Goal: Task Accomplishment & Management: Manage account settings

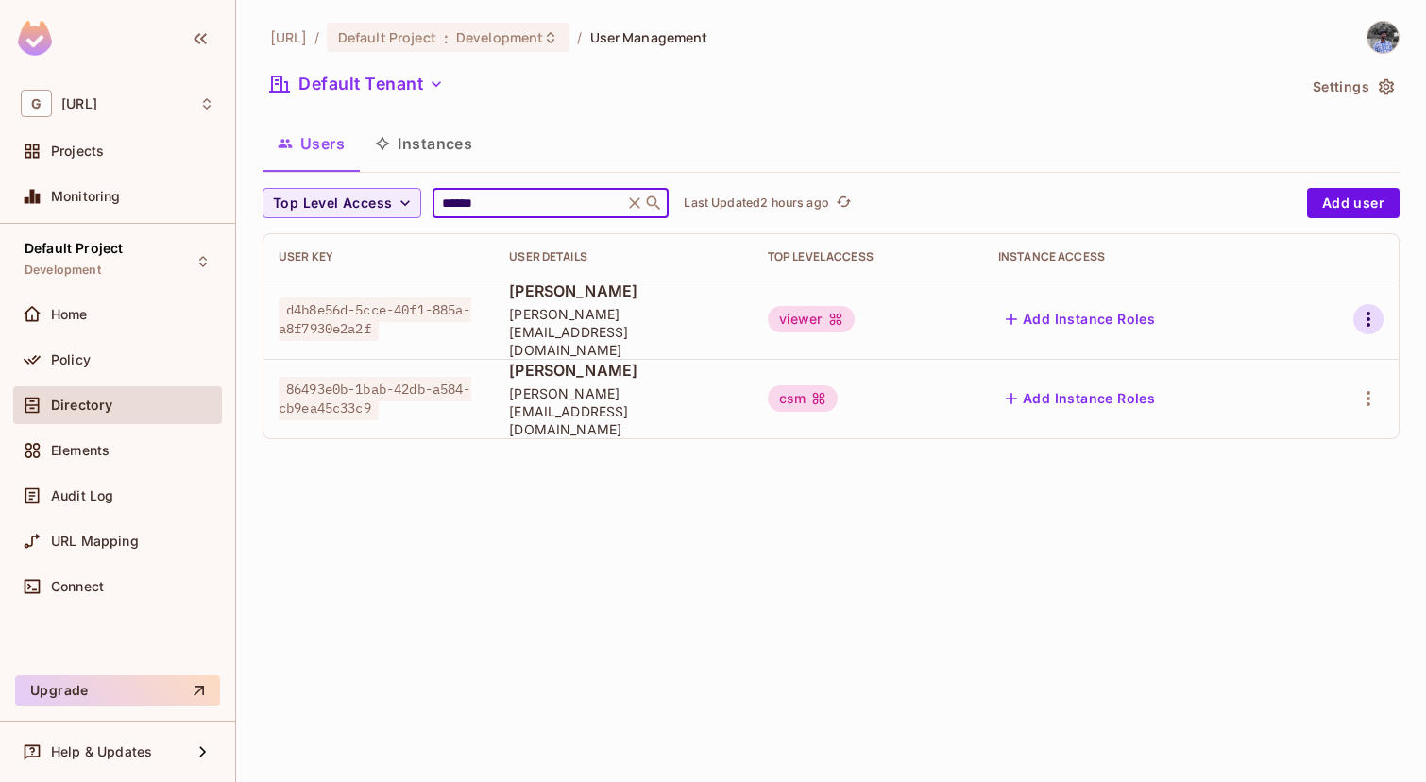
click at [1365, 308] on icon "button" at bounding box center [1368, 319] width 23 height 23
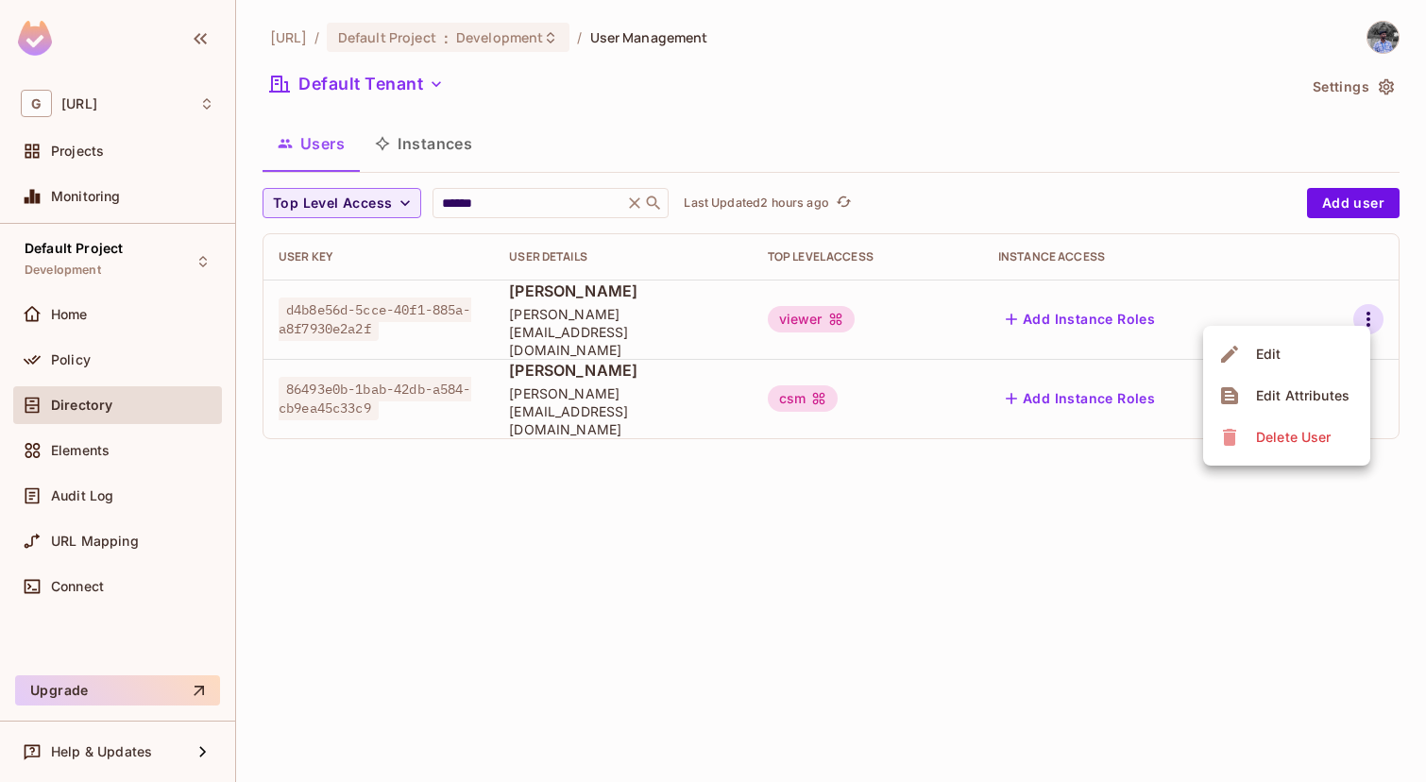
click at [1281, 452] on span "Delete User" at bounding box center [1294, 437] width 86 height 30
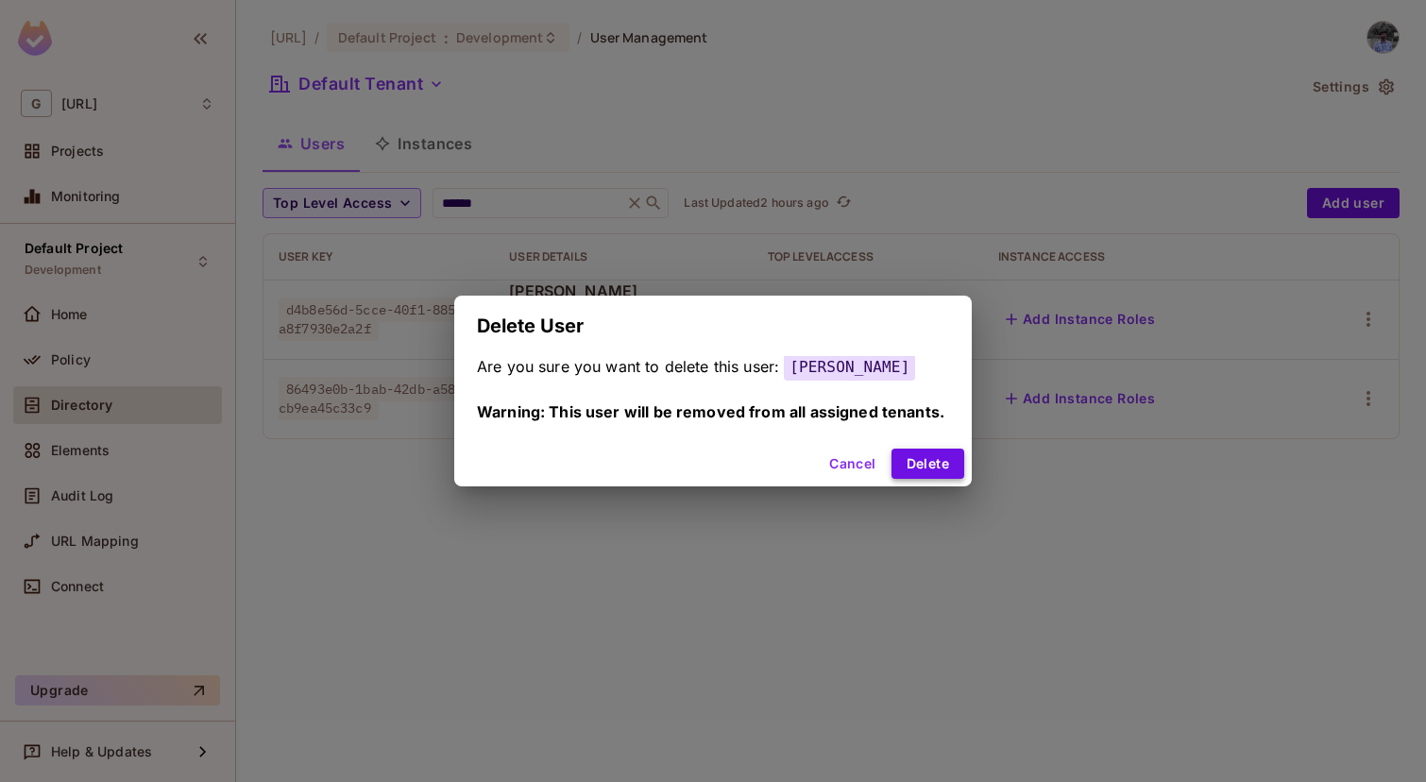
click at [900, 456] on button "Delete" at bounding box center [928, 464] width 73 height 30
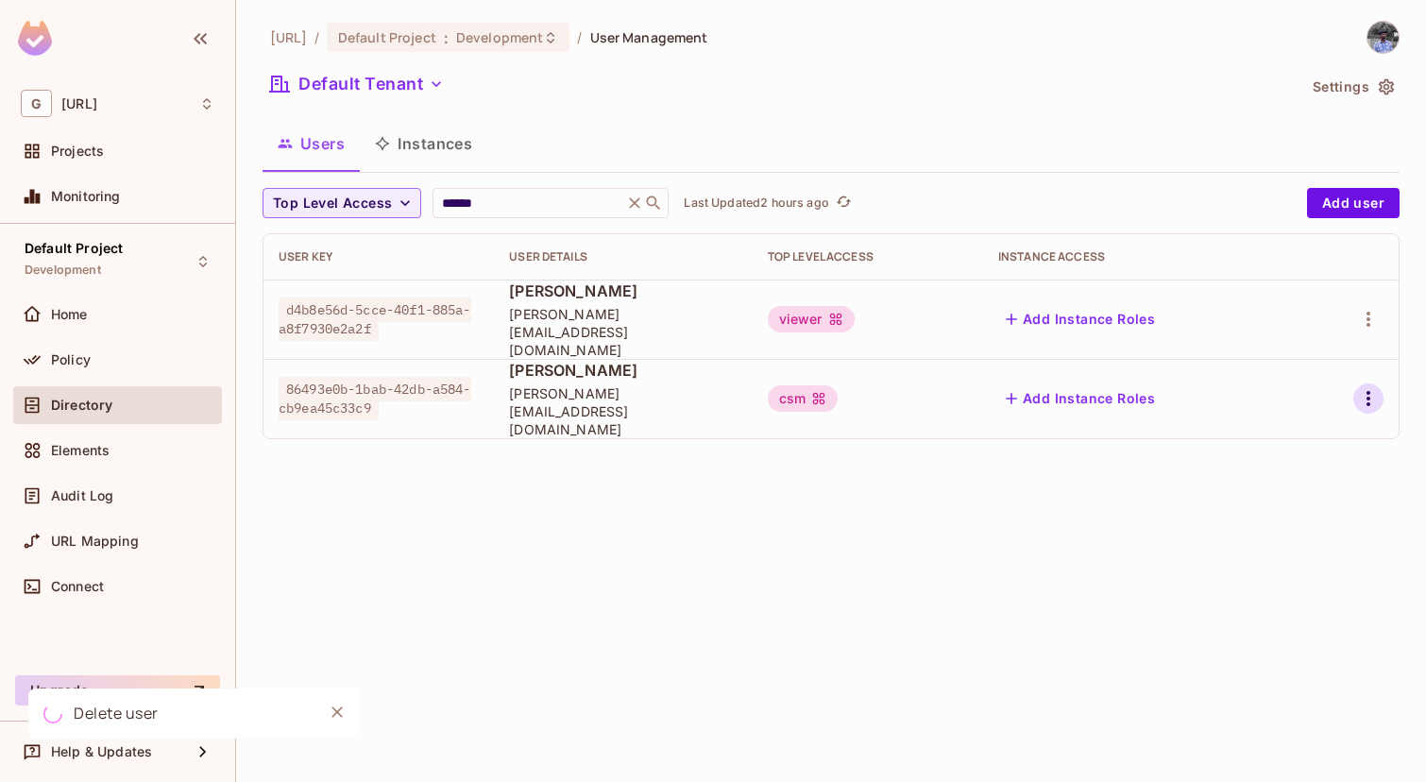
click at [1372, 387] on icon "button" at bounding box center [1368, 398] width 23 height 23
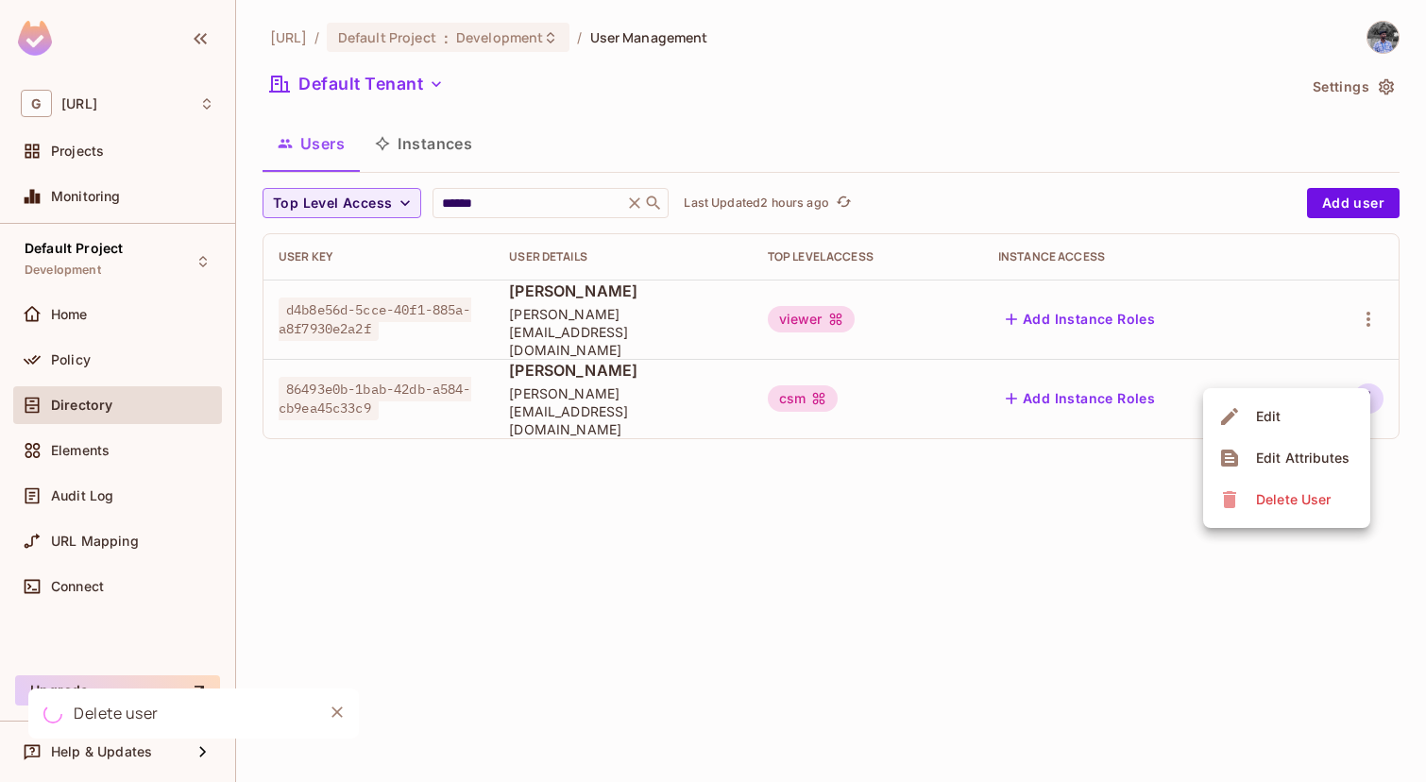
click at [1282, 491] on div "Delete User" at bounding box center [1293, 499] width 75 height 19
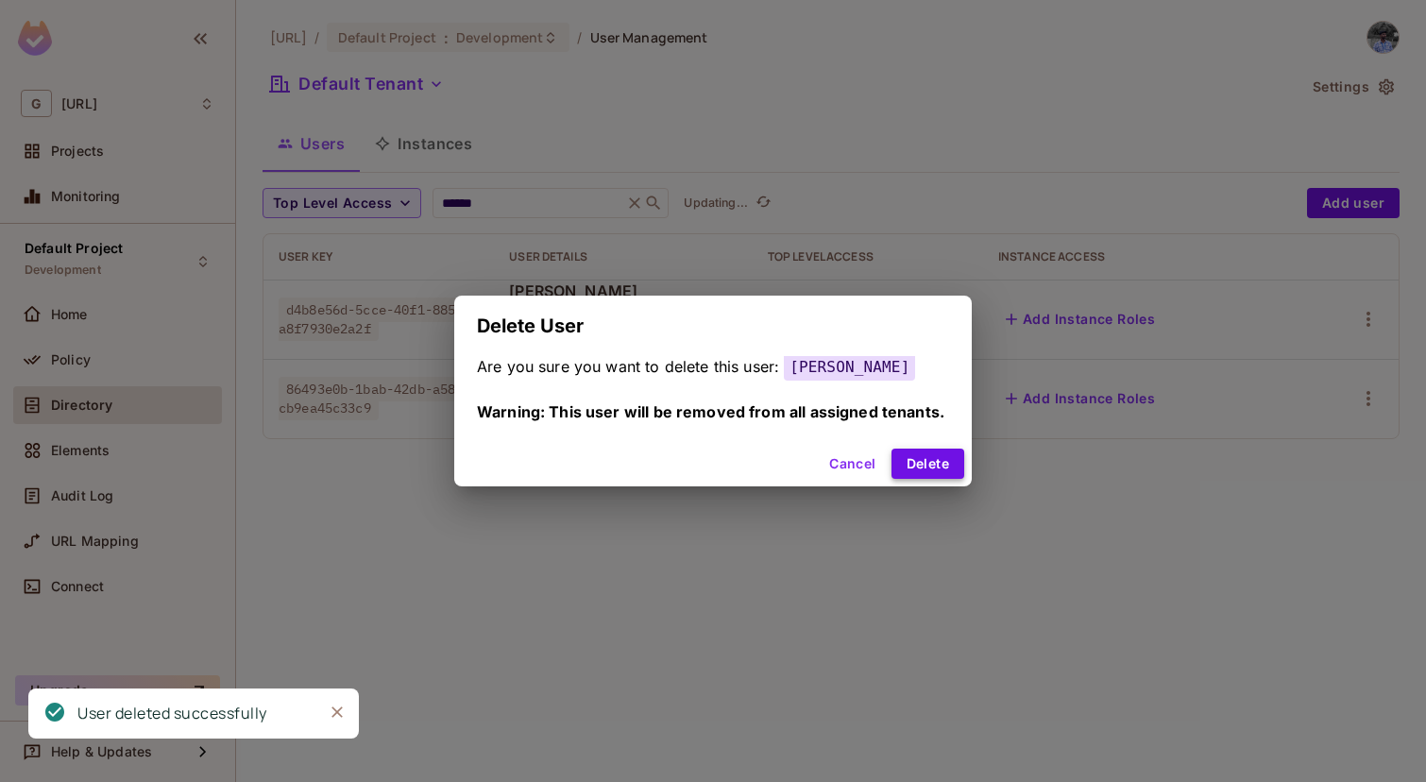
click at [923, 463] on button "Delete" at bounding box center [928, 464] width 73 height 30
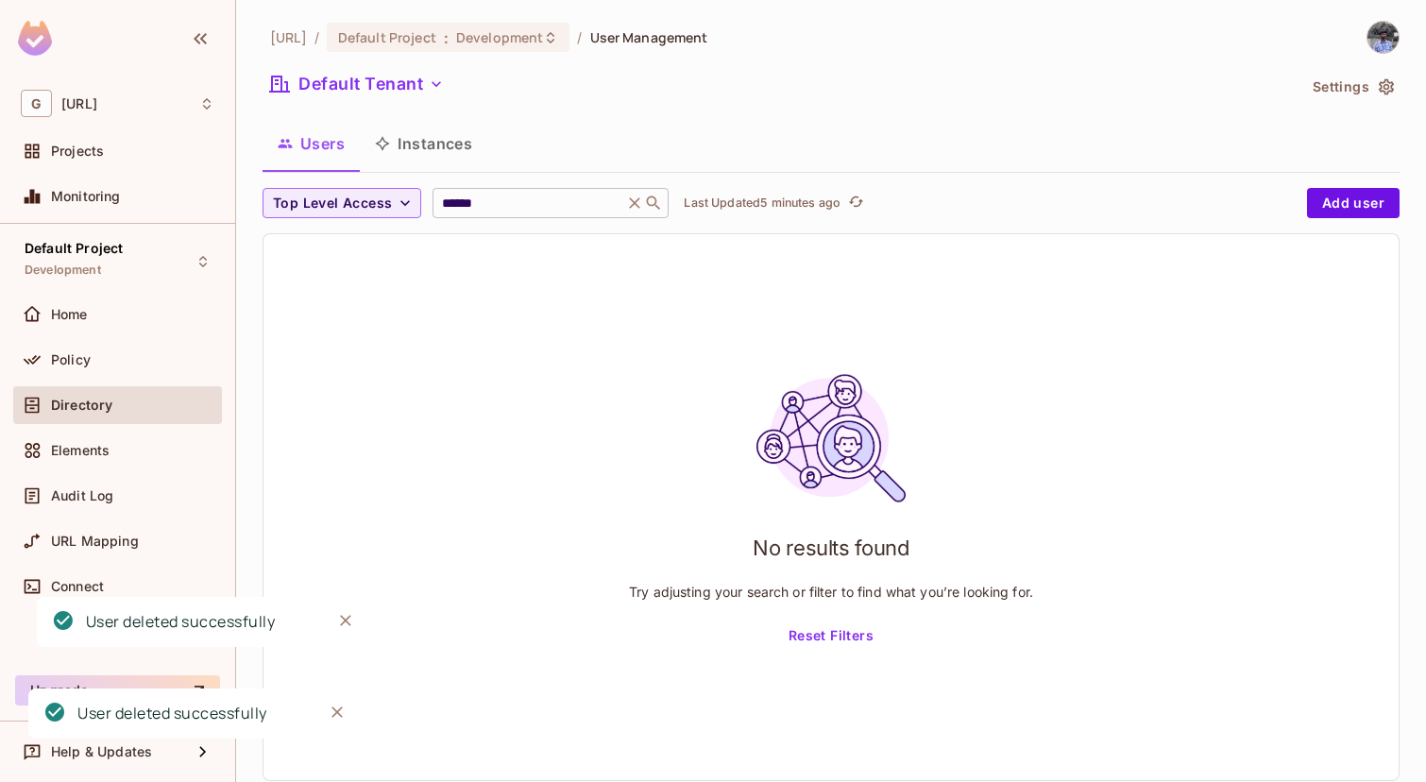
click at [632, 196] on icon at bounding box center [634, 203] width 19 height 19
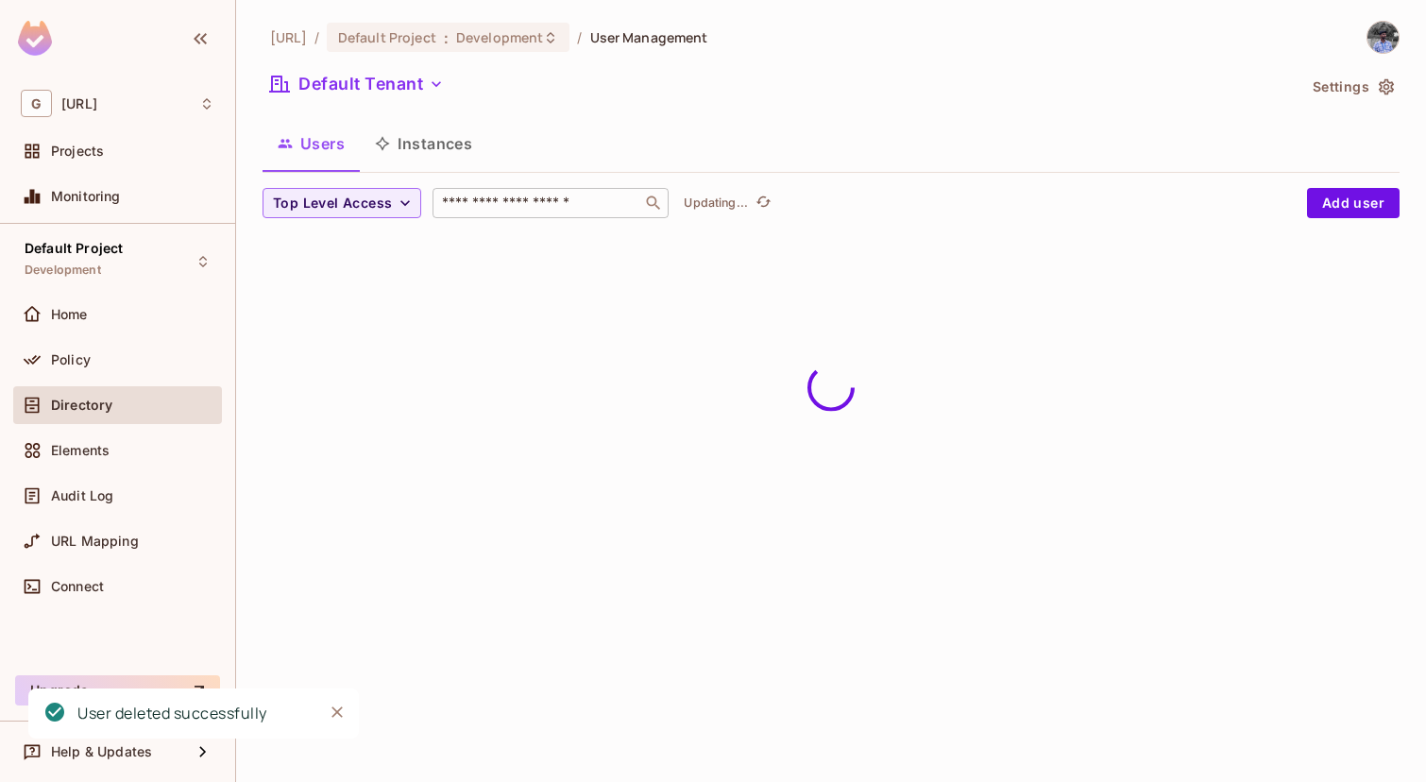
click at [581, 201] on input "text" at bounding box center [537, 203] width 198 height 19
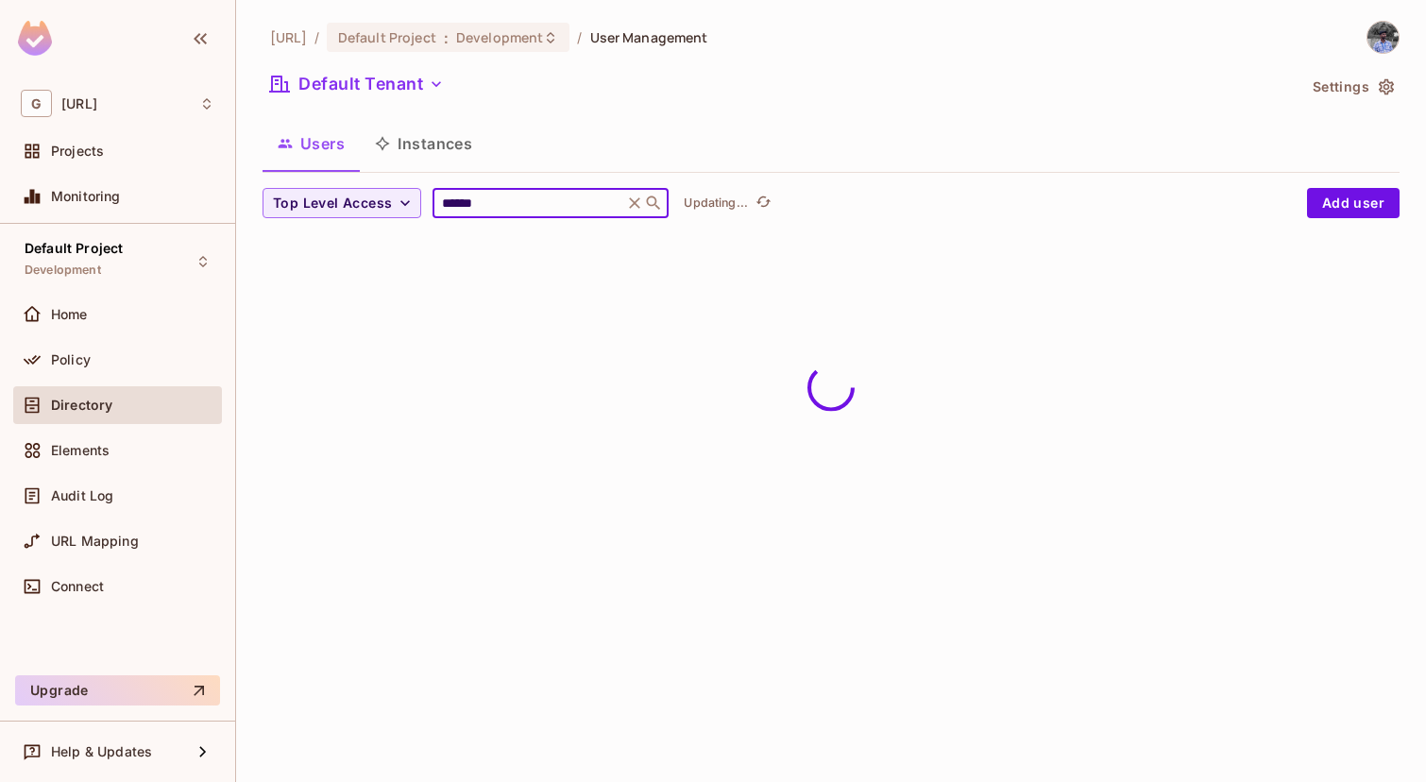
type input "******"
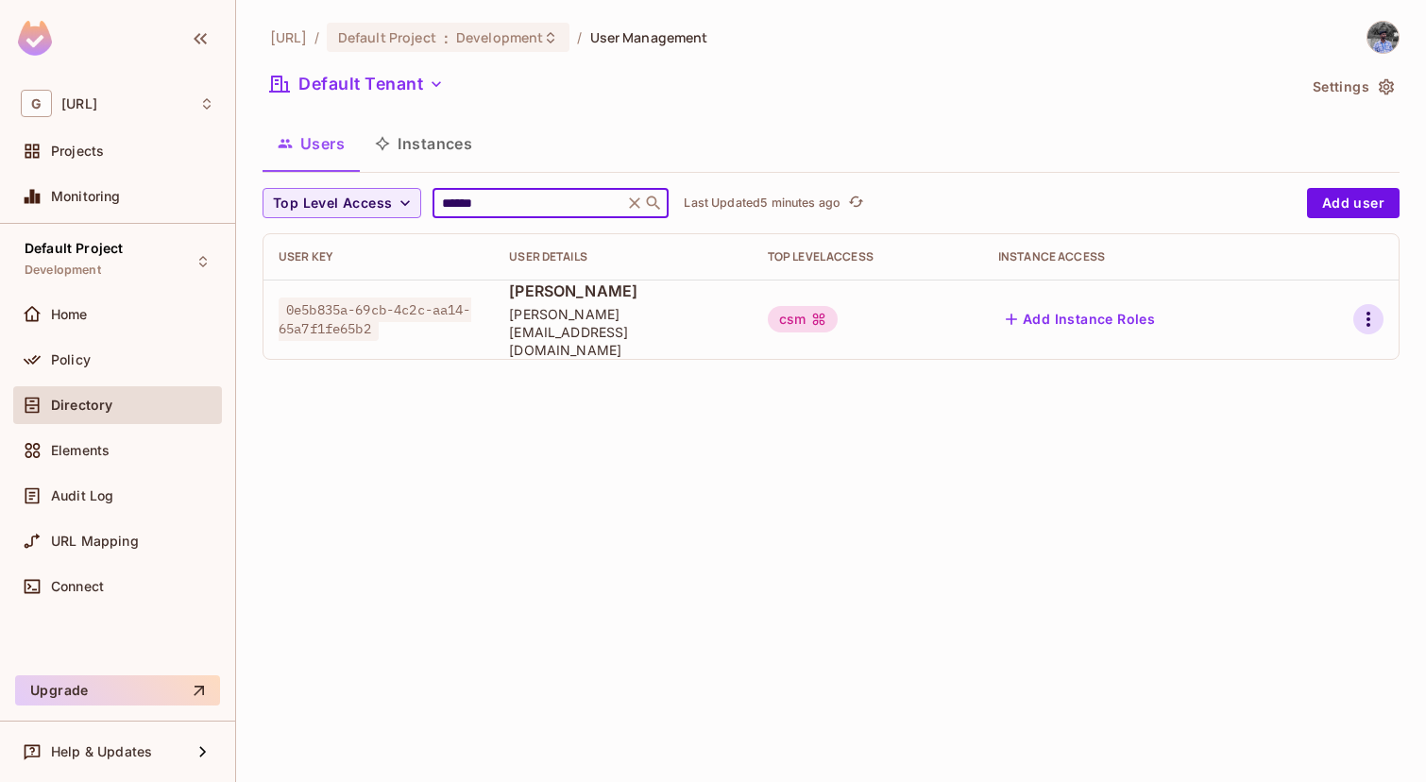
click at [1359, 319] on icon "button" at bounding box center [1368, 319] width 23 height 23
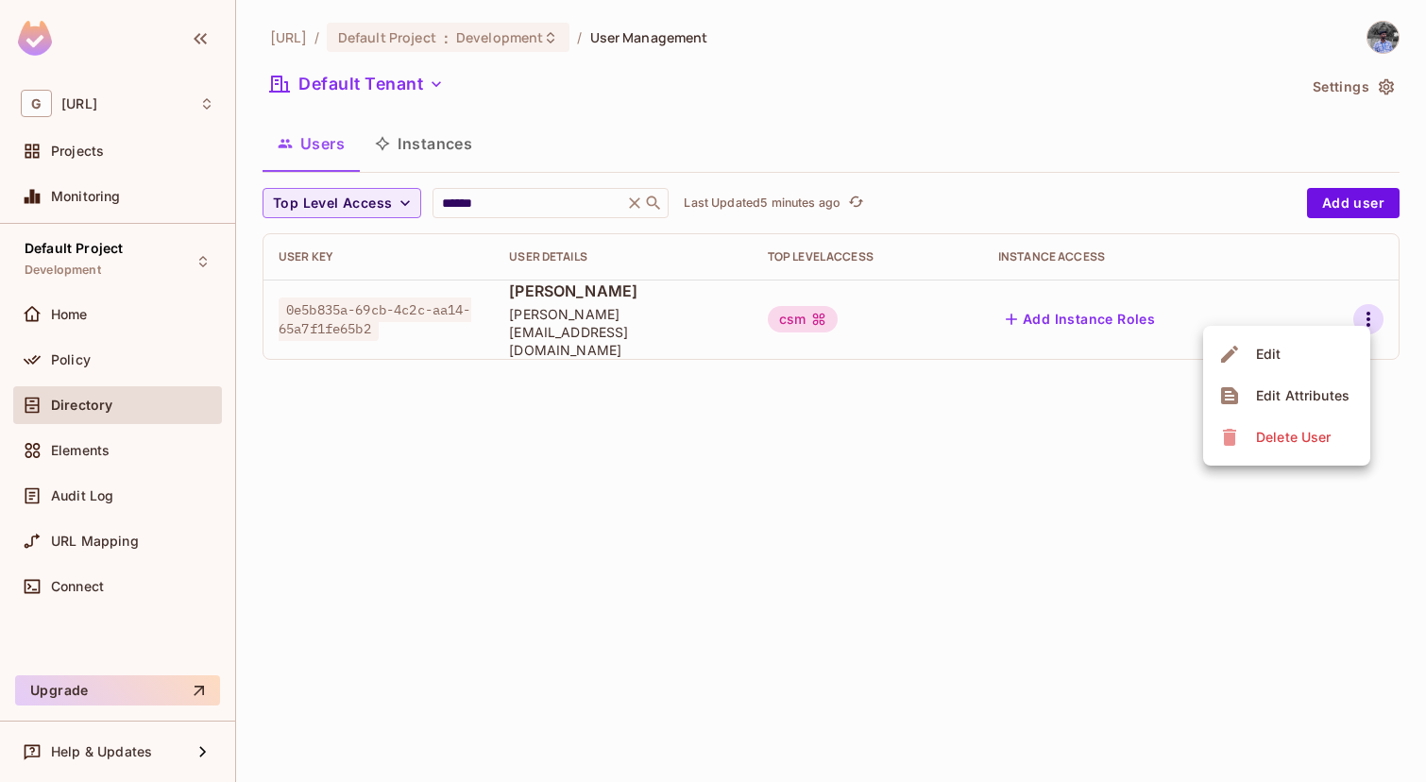
click at [1293, 436] on div "Delete User" at bounding box center [1293, 437] width 75 height 19
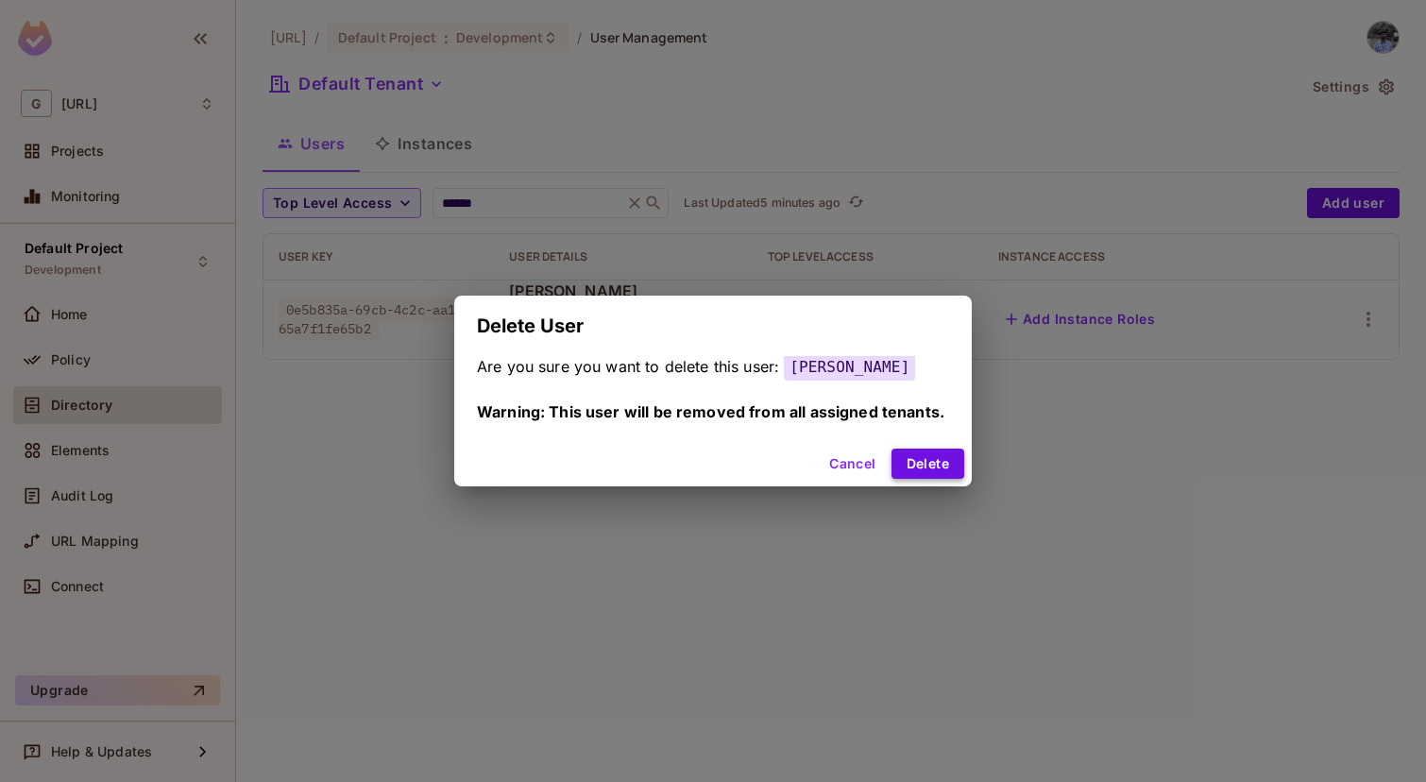
click at [931, 453] on button "Delete" at bounding box center [928, 464] width 73 height 30
